Goal: Download file/media

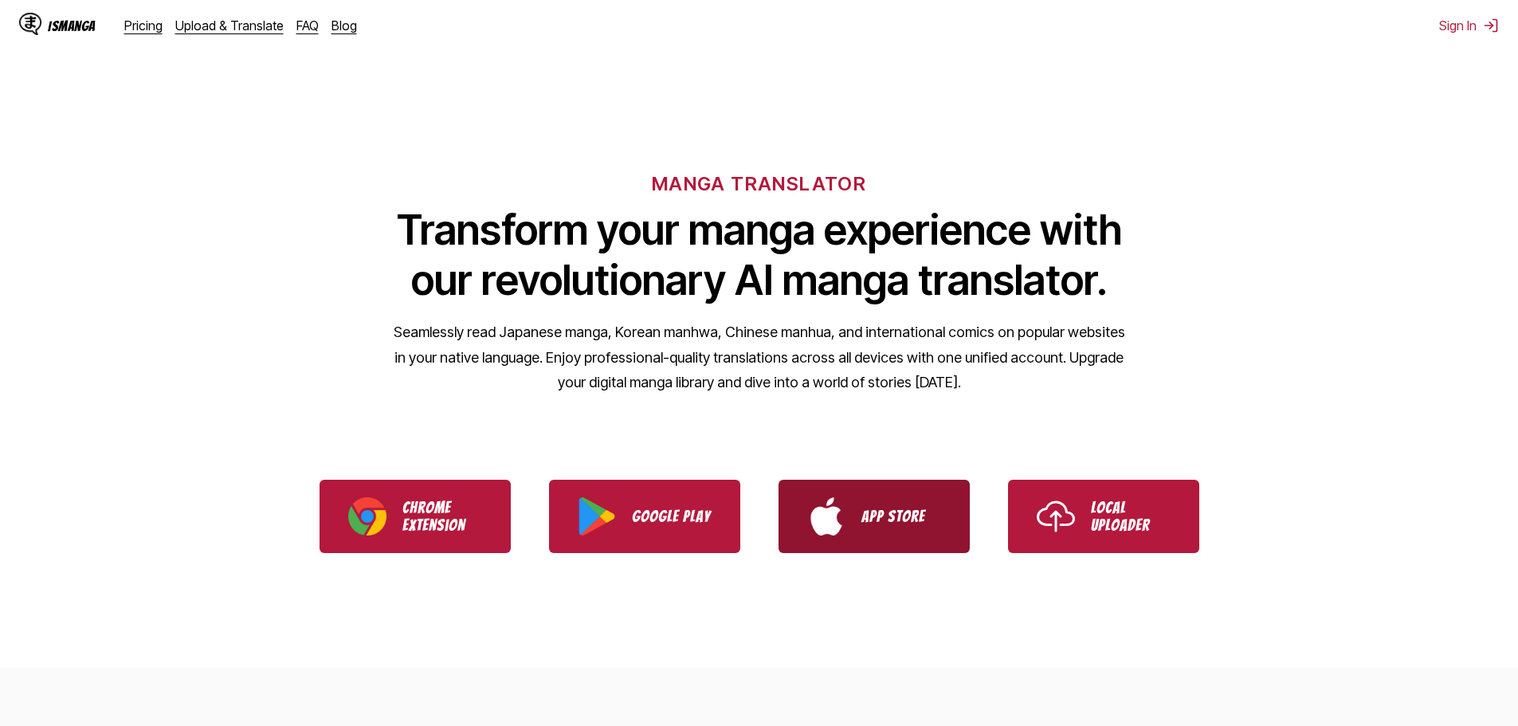
click at [888, 497] on link "App Store" at bounding box center [873, 516] width 191 height 73
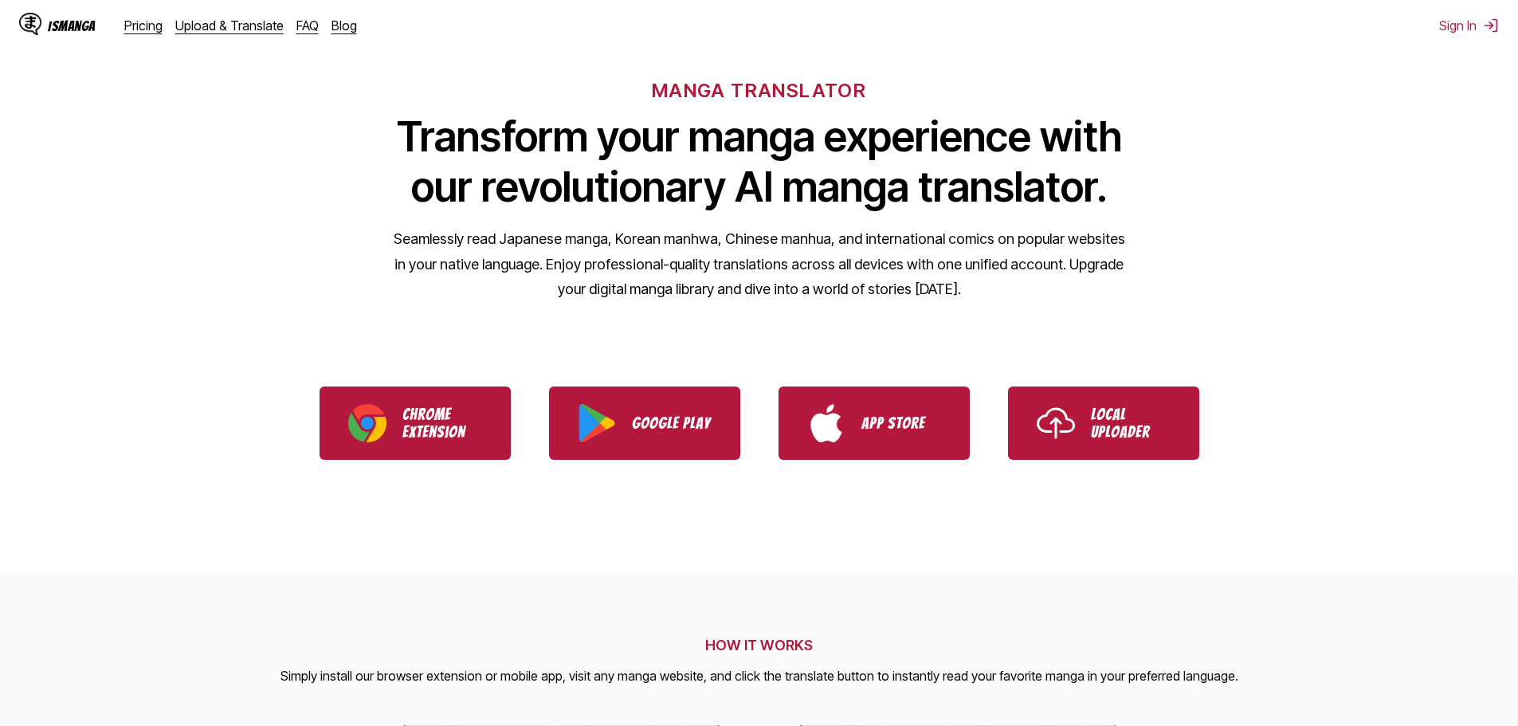
scroll to position [319, 0]
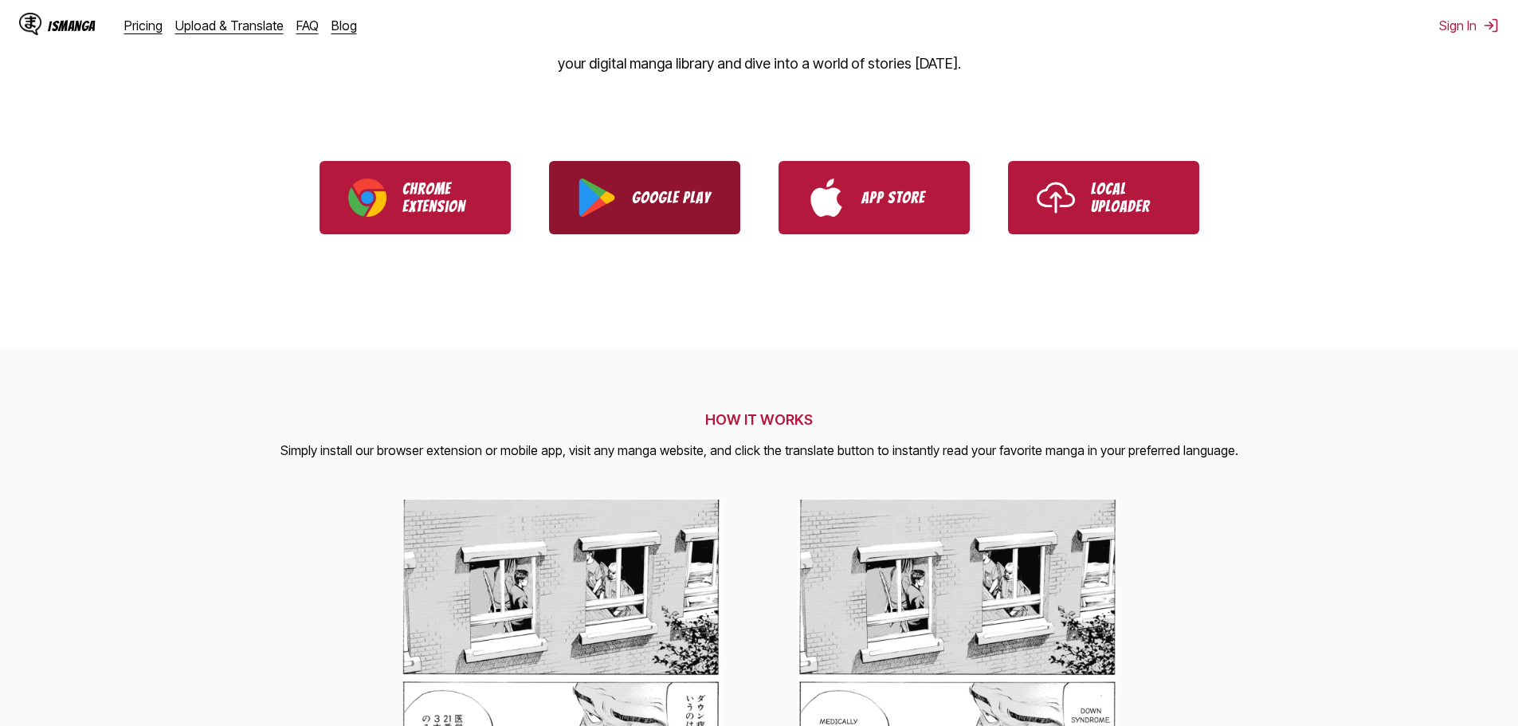
click at [662, 194] on p "Google Play" at bounding box center [672, 198] width 80 height 18
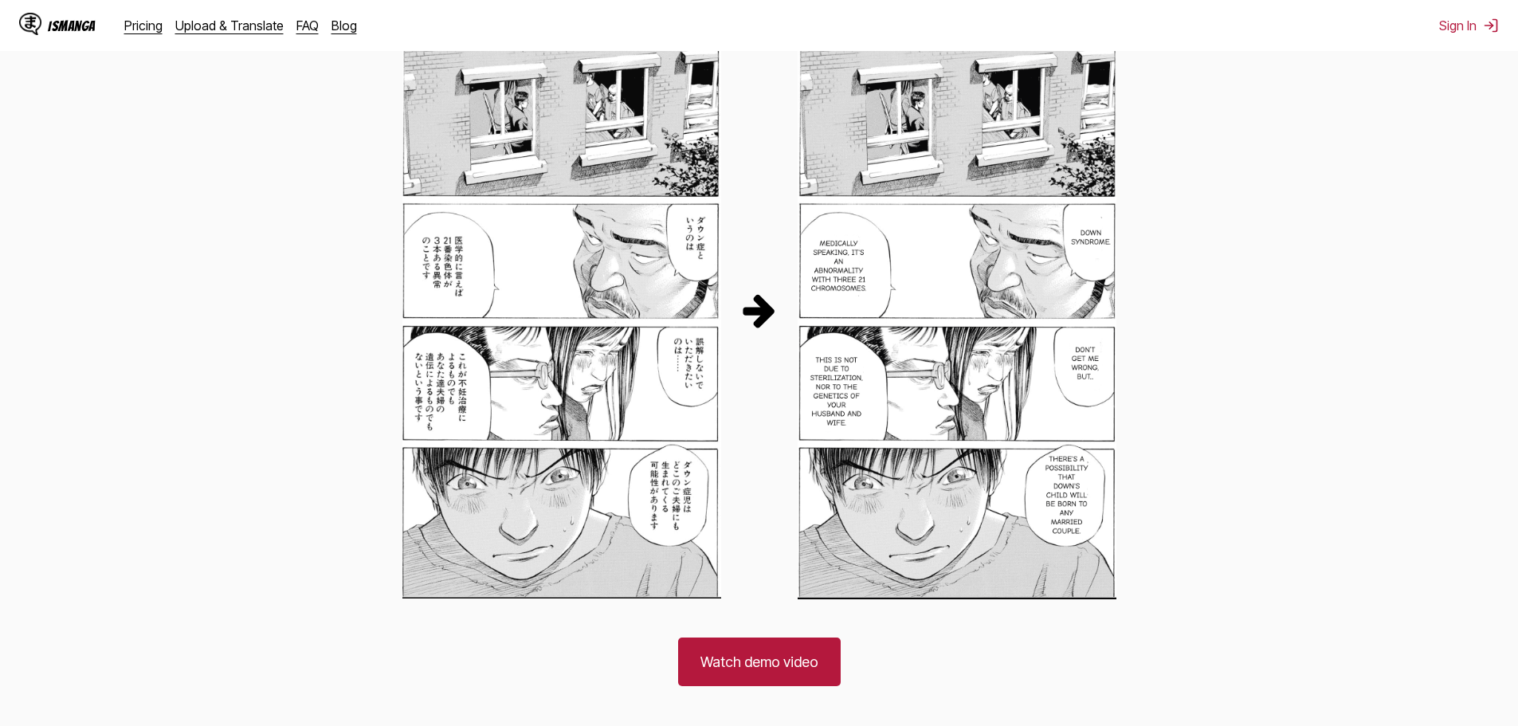
scroll to position [1115, 0]
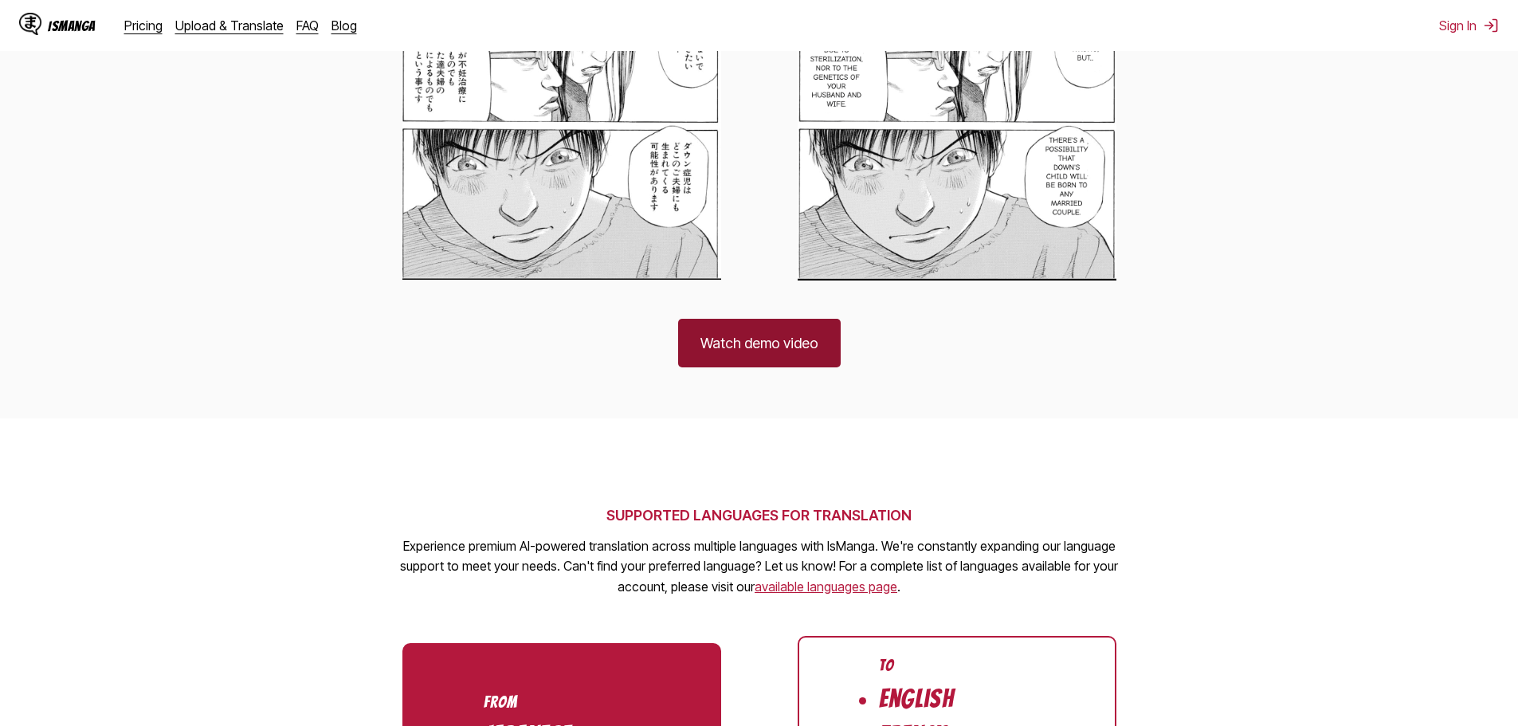
click at [762, 344] on link "Watch demo video" at bounding box center [759, 343] width 163 height 49
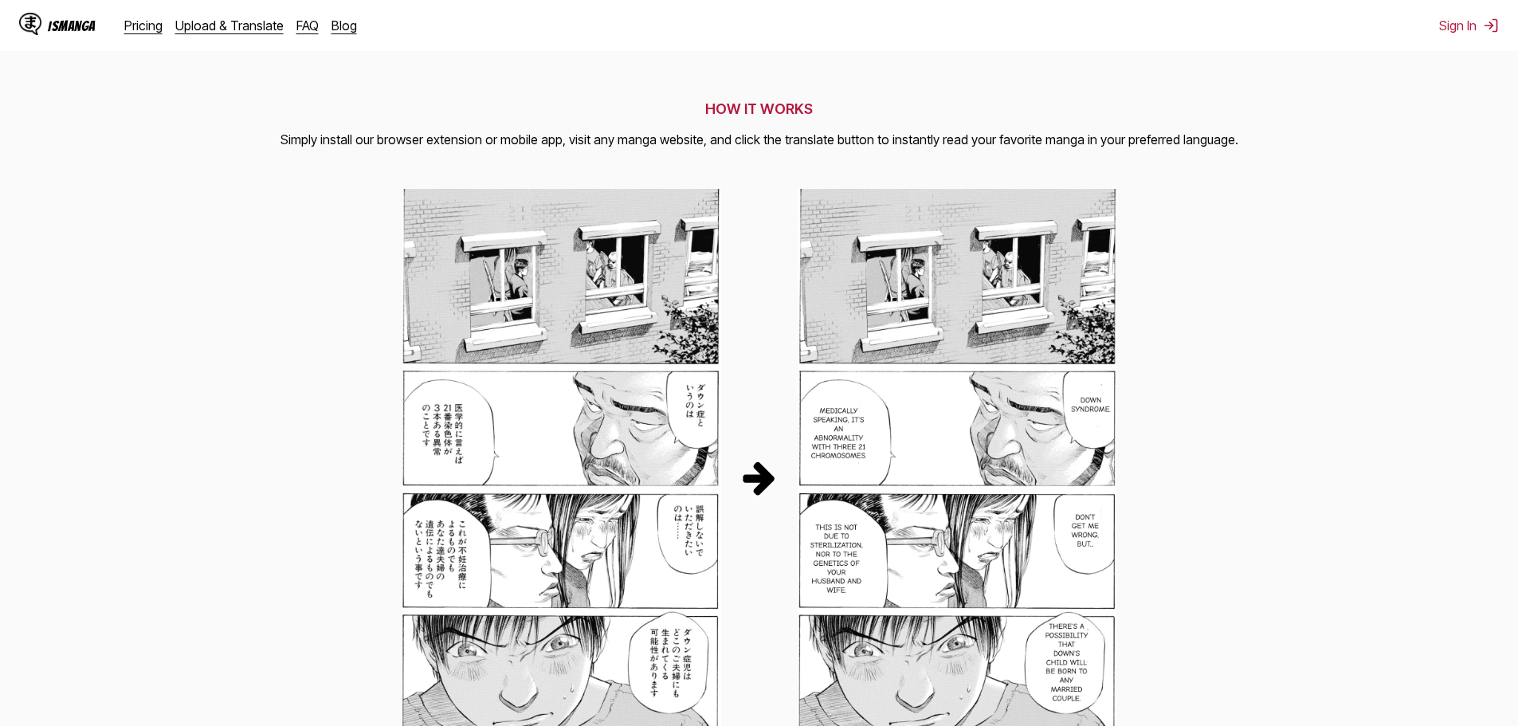
scroll to position [398, 0]
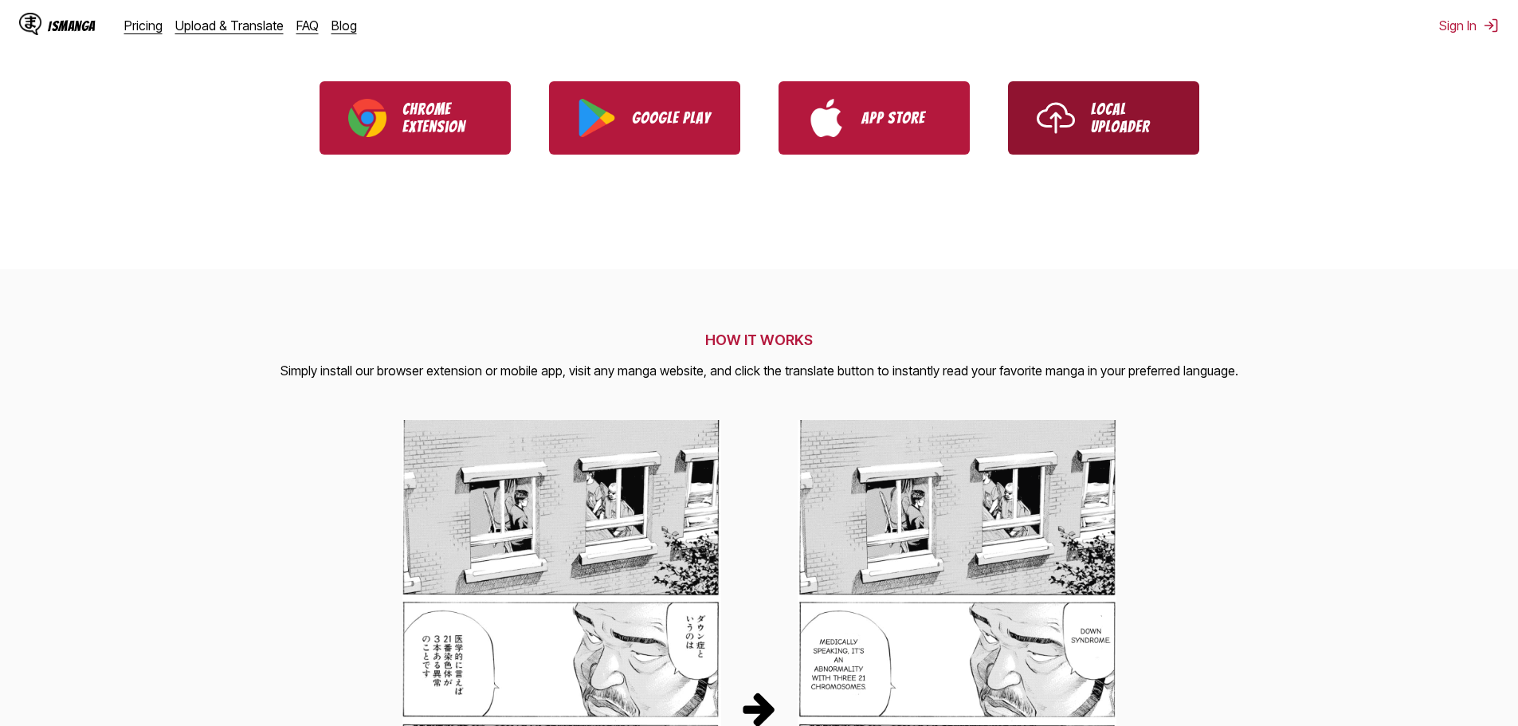
click at [1123, 106] on p "Local Uploader" at bounding box center [1131, 117] width 80 height 35
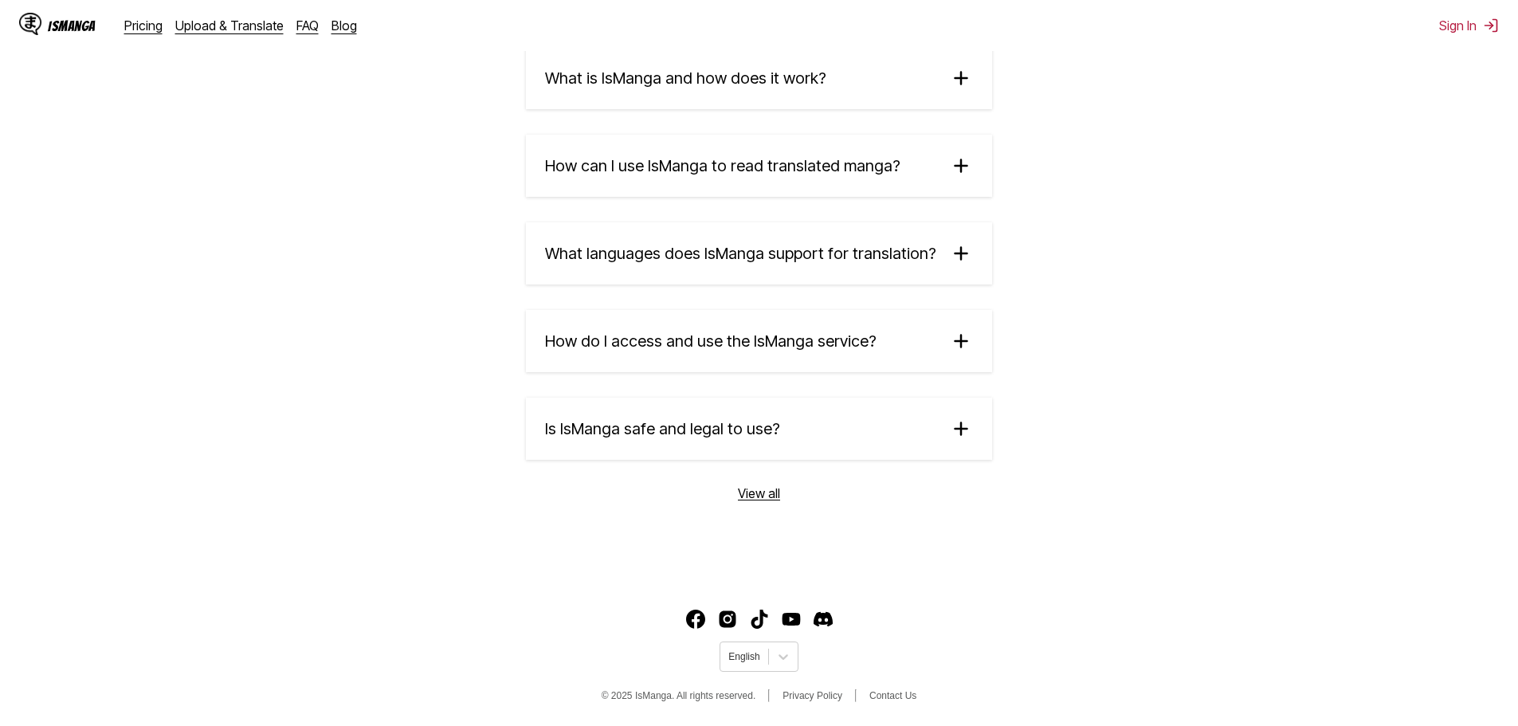
scroll to position [2641, 0]
